Goal: Task Accomplishment & Management: Use online tool/utility

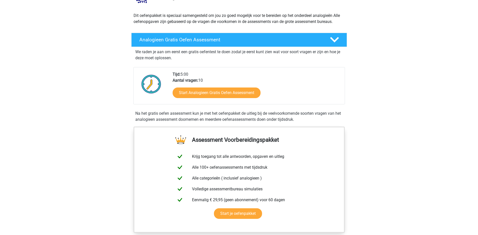
scroll to position [50, 0]
click at [227, 95] on link "Start Analogieen Gratis Oefen Assessment" at bounding box center [216, 92] width 101 height 12
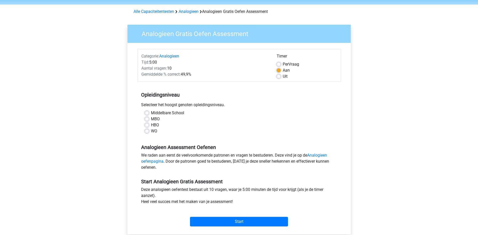
scroll to position [25, 0]
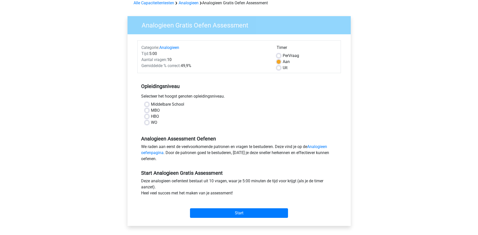
click at [157, 116] on label "HBO" at bounding box center [155, 116] width 8 height 6
click at [149, 116] on input "HBO" at bounding box center [147, 115] width 4 height 5
radio input "true"
click at [246, 213] on input "Start" at bounding box center [239, 213] width 98 height 10
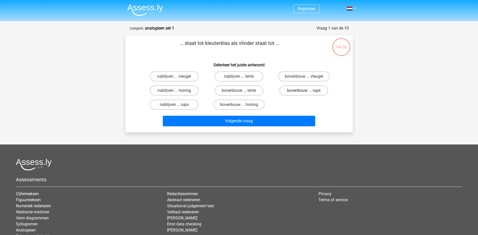
click at [298, 92] on label "bovenbouw ... rups" at bounding box center [303, 90] width 49 height 10
click at [304, 92] on input "bovenbouw ... rups" at bounding box center [305, 91] width 3 height 3
radio input "true"
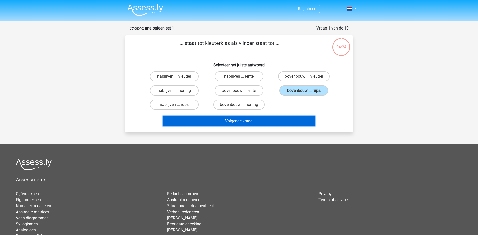
click at [258, 123] on button "Volgende vraag" at bounding box center [239, 121] width 152 height 11
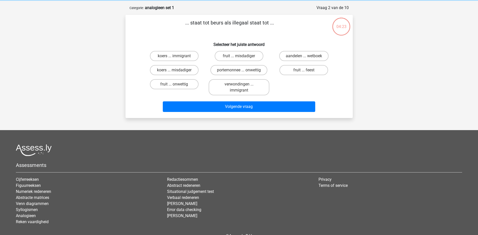
scroll to position [25, 0]
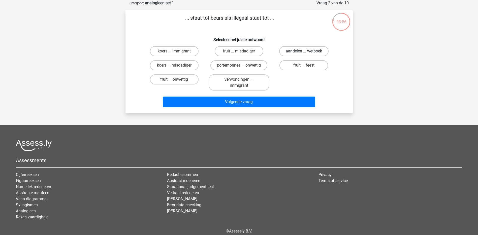
click at [298, 54] on label "aandelen ... wetboek" at bounding box center [303, 51] width 49 height 10
click at [304, 54] on input "aandelen ... wetboek" at bounding box center [305, 52] width 3 height 3
radio input "true"
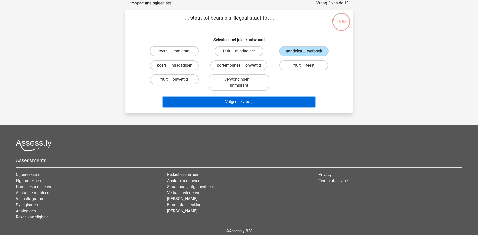
click at [277, 102] on button "Volgende vraag" at bounding box center [239, 101] width 152 height 11
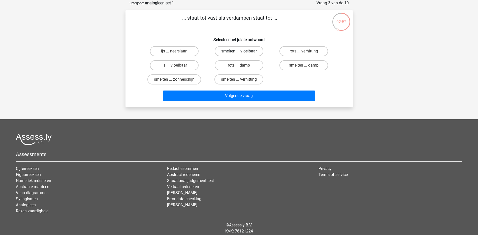
click at [233, 53] on label "smelten ... vloeibaar" at bounding box center [239, 51] width 49 height 10
click at [239, 53] on input "smelten ... vloeibaar" at bounding box center [240, 52] width 3 height 3
radio input "true"
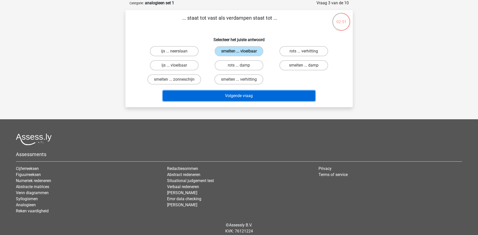
click at [238, 91] on button "Volgende vraag" at bounding box center [239, 95] width 152 height 11
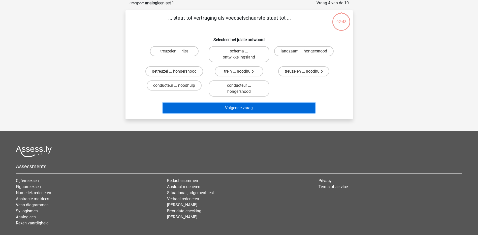
click at [237, 109] on button "Volgende vraag" at bounding box center [239, 108] width 152 height 11
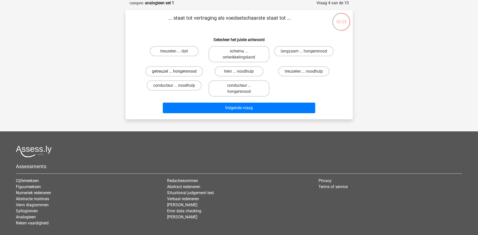
click at [194, 73] on label "getreuzel ... hongersnood" at bounding box center [174, 71] width 58 height 10
click at [177, 73] on input "getreuzel ... hongersnood" at bounding box center [175, 72] width 3 height 3
radio input "true"
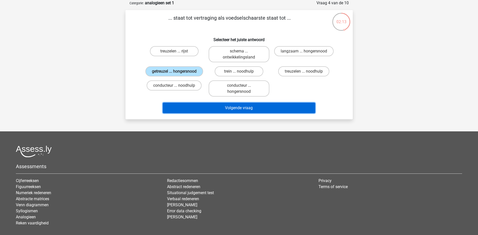
click at [252, 108] on button "Volgende vraag" at bounding box center [239, 108] width 152 height 11
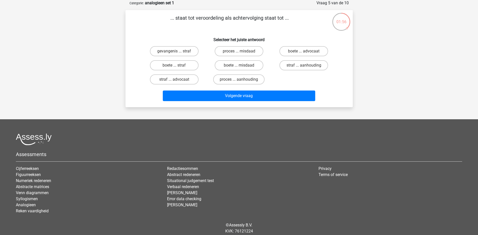
click at [239, 80] on input "proces ... aanhouding" at bounding box center [240, 80] width 3 height 3
radio input "true"
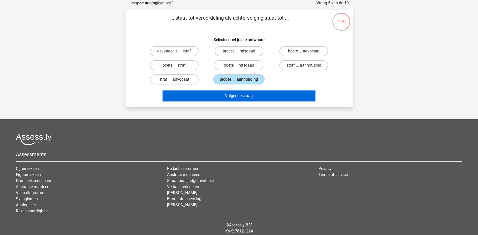
click at [252, 98] on button "Volgende vraag" at bounding box center [239, 95] width 152 height 11
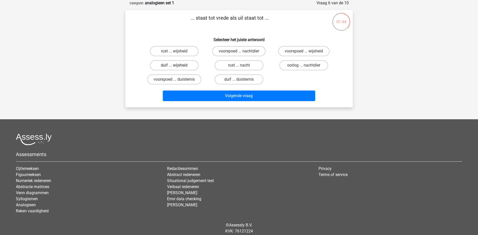
click at [189, 67] on label "duif ... wijsheid" at bounding box center [174, 65] width 49 height 10
click at [177, 67] on input "duif ... wijsheid" at bounding box center [175, 66] width 3 height 3
radio input "true"
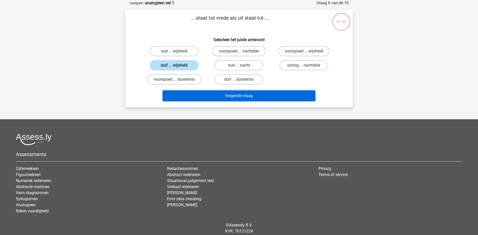
click at [259, 97] on button "Volgende vraag" at bounding box center [239, 95] width 152 height 11
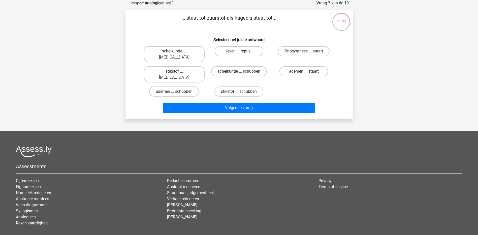
click at [256, 53] on label "leven ... reptiel" at bounding box center [239, 51] width 49 height 10
click at [242, 53] on input "leven ... reptiel" at bounding box center [240, 52] width 3 height 3
radio input "true"
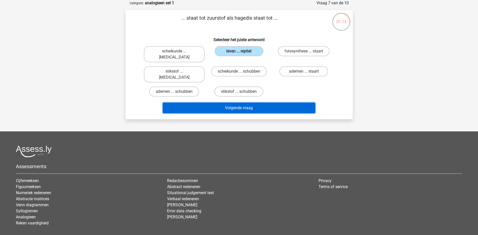
click at [285, 103] on button "Volgende vraag" at bounding box center [239, 108] width 152 height 11
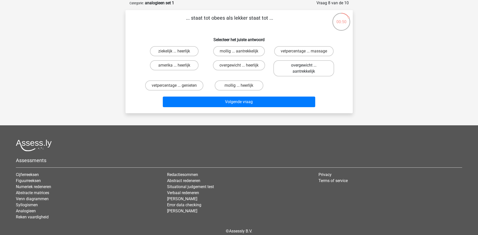
click at [294, 71] on label "overgewicht ... aantrekkelijk" at bounding box center [303, 68] width 61 height 16
click at [304, 69] on input "overgewicht ... aantrekkelijk" at bounding box center [305, 66] width 3 height 3
radio input "true"
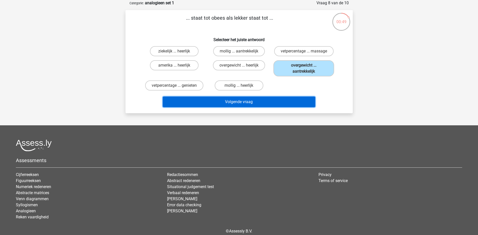
click at [272, 100] on button "Volgende vraag" at bounding box center [239, 101] width 152 height 11
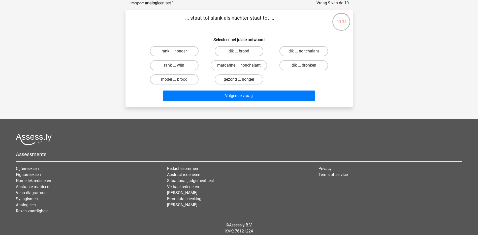
click at [245, 81] on label "gezond ... honger" at bounding box center [239, 79] width 49 height 10
click at [242, 81] on input "gezond ... honger" at bounding box center [240, 80] width 3 height 3
radio input "true"
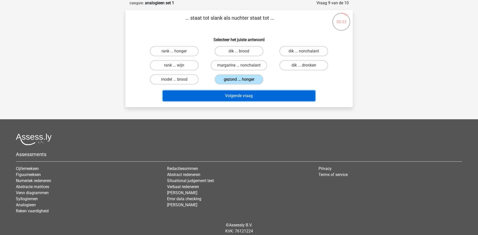
click at [249, 99] on button "Volgende vraag" at bounding box center [239, 95] width 152 height 11
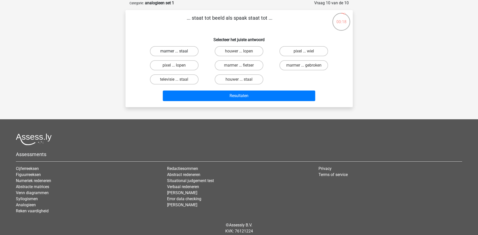
click at [191, 53] on label "marmer ... staal" at bounding box center [174, 51] width 49 height 10
click at [177, 53] on input "marmer ... staal" at bounding box center [175, 52] width 3 height 3
radio input "true"
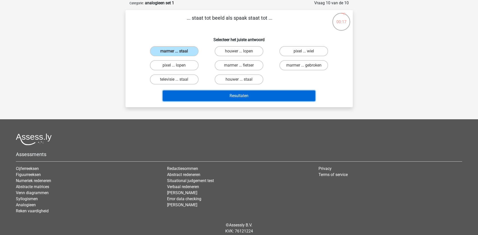
click at [240, 99] on button "Resultaten" at bounding box center [239, 95] width 152 height 11
